Goal: Task Accomplishment & Management: Complete application form

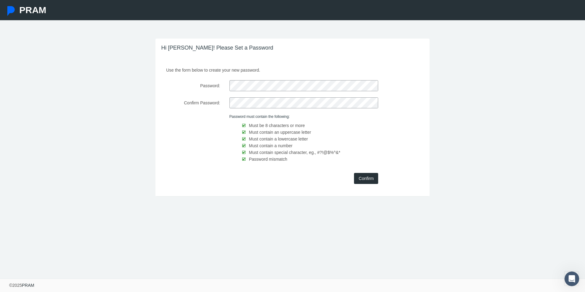
click at [365, 176] on input "Confirm" at bounding box center [366, 178] width 24 height 11
click at [369, 178] on input "Confirm" at bounding box center [366, 178] width 24 height 11
click at [369, 179] on input "Confirm" at bounding box center [366, 178] width 24 height 11
